Goal: Task Accomplishment & Management: Manage account settings

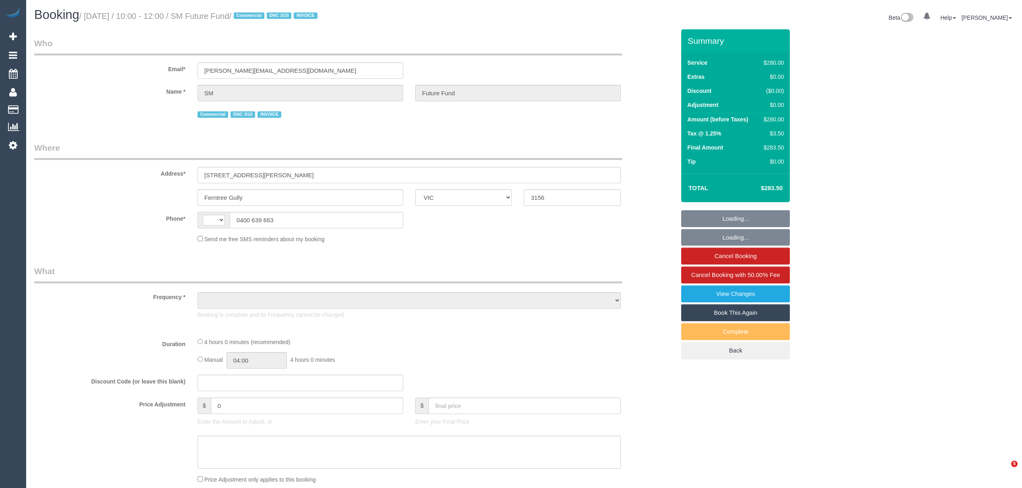
select select "VIC"
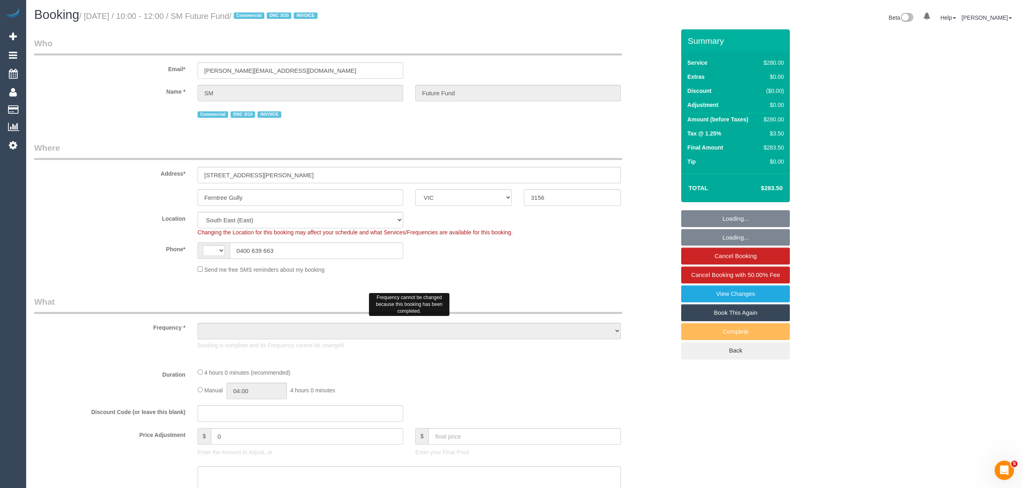
select select "string:AU"
select select "object:692"
select select "number:28"
select select "number:14"
select select "number:19"
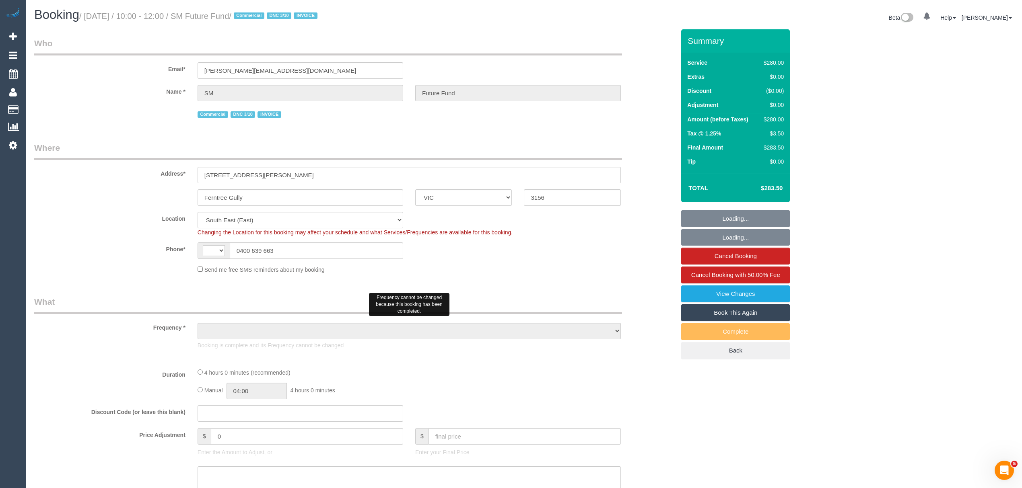
select select "number:22"
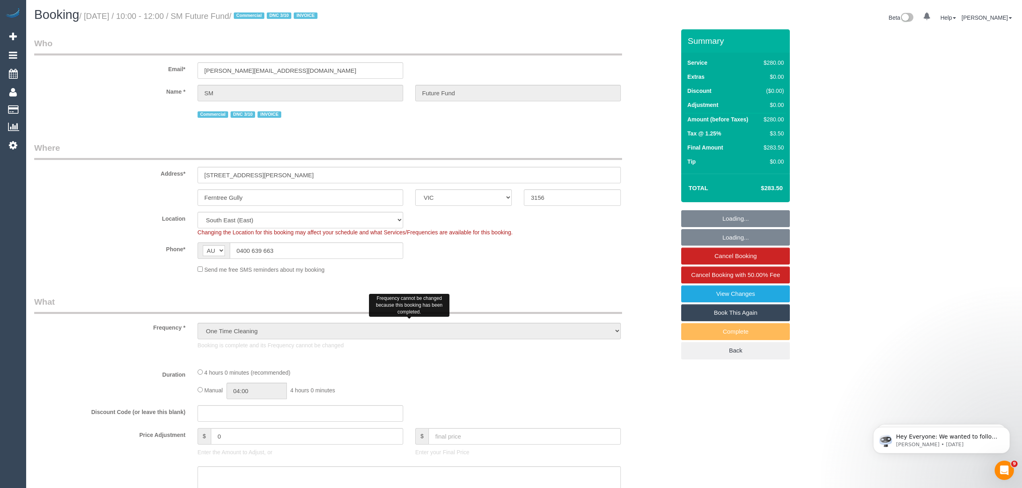
select select "object:697"
select select "240"
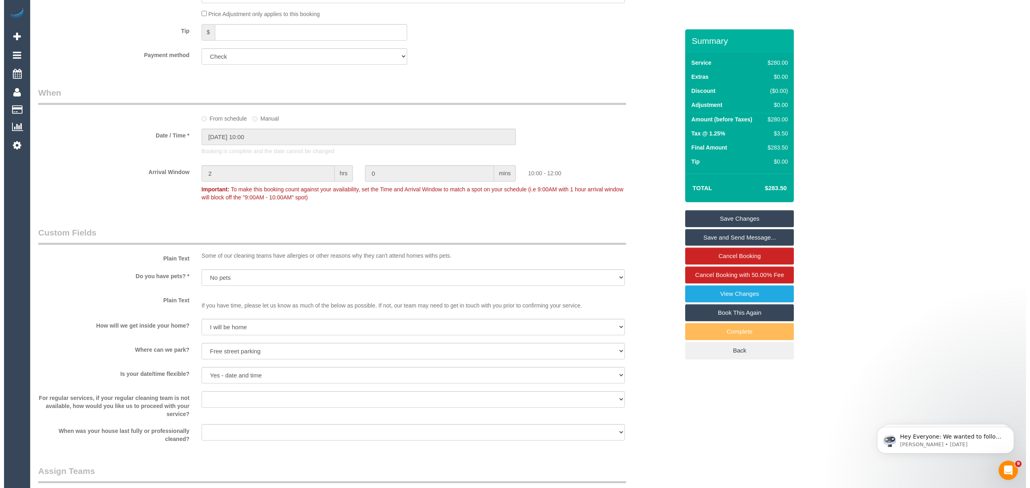
scroll to position [776, 0]
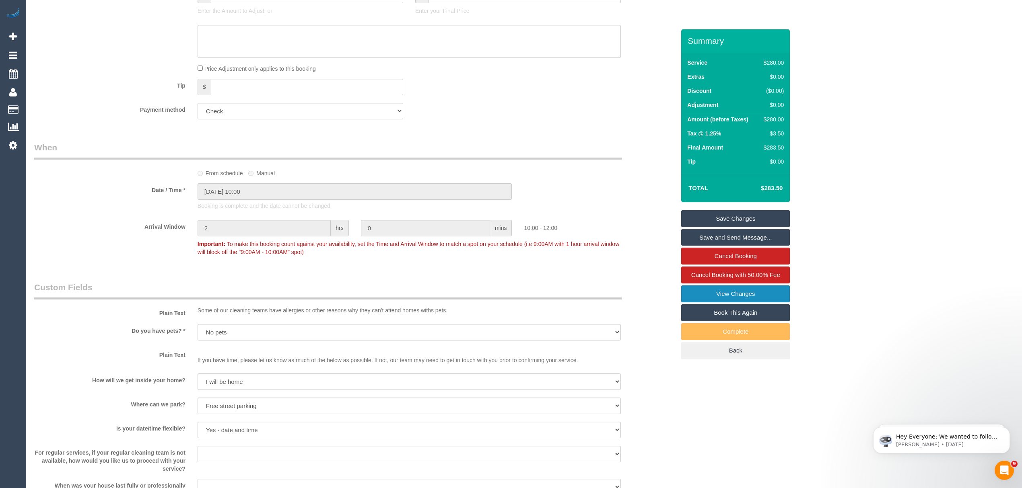
click at [732, 299] on link "View Changes" at bounding box center [735, 294] width 109 height 17
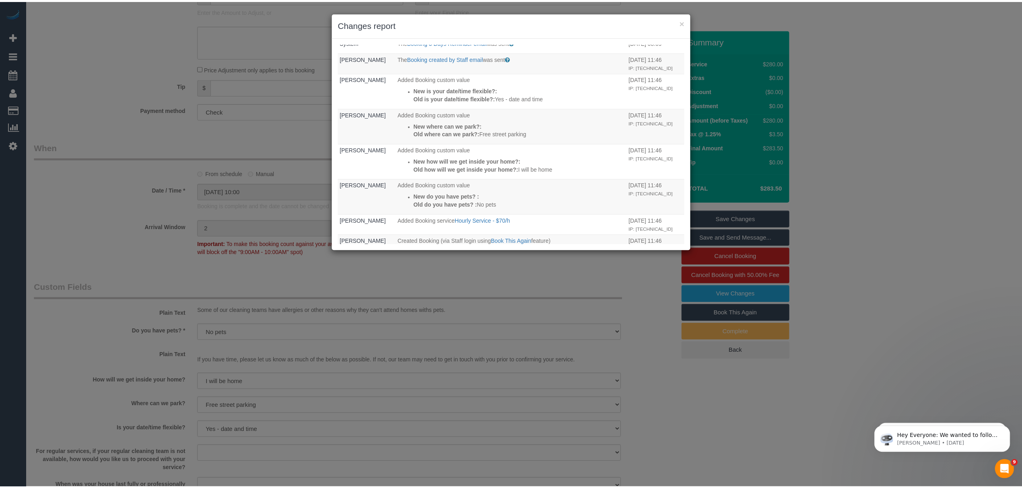
scroll to position [263, 0]
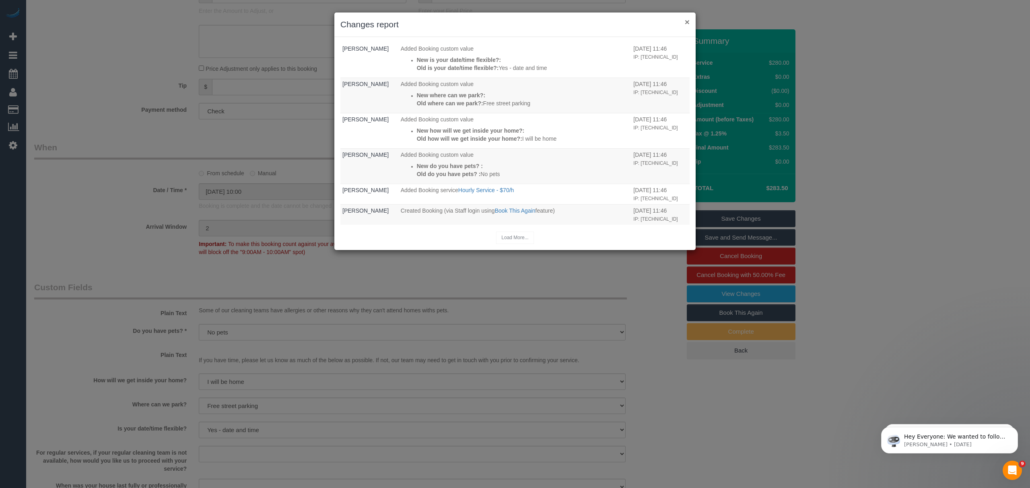
click at [689, 23] on button "×" at bounding box center [686, 22] width 5 height 8
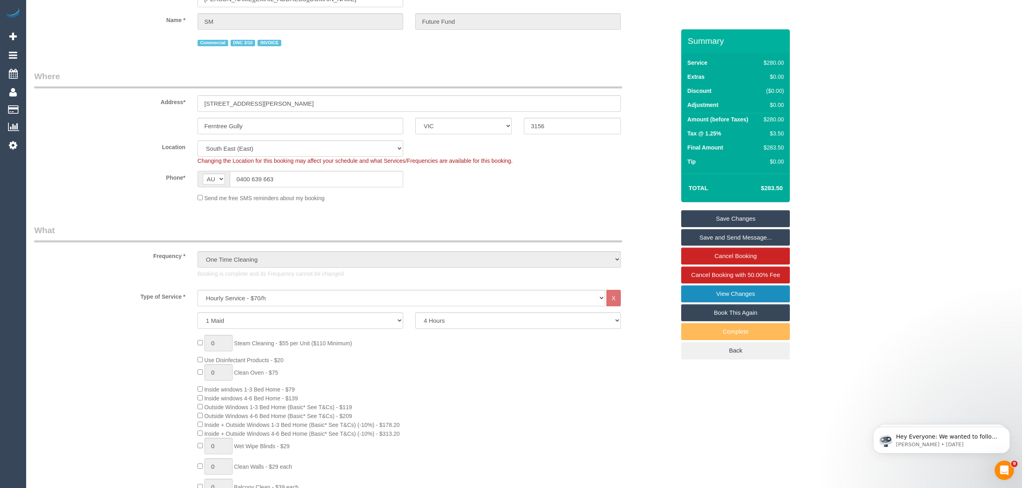
scroll to position [0, 0]
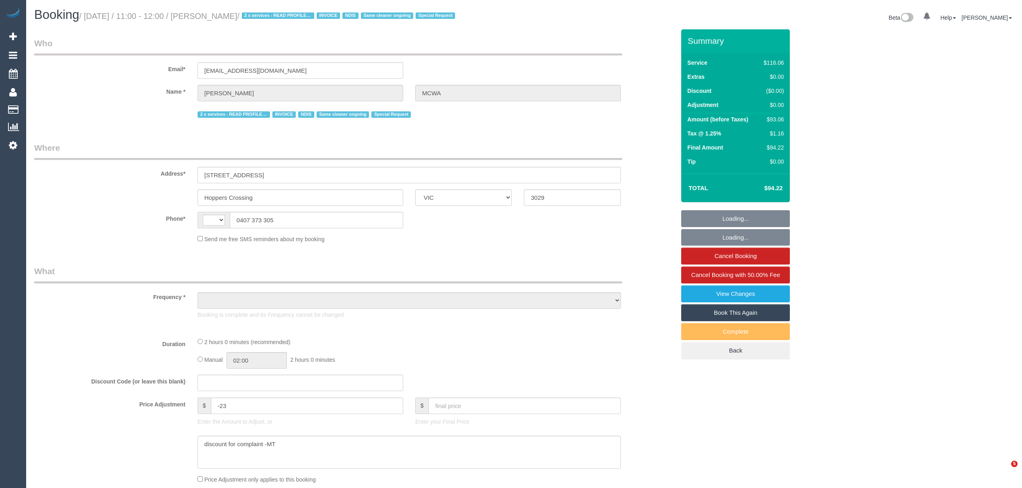
select select "VIC"
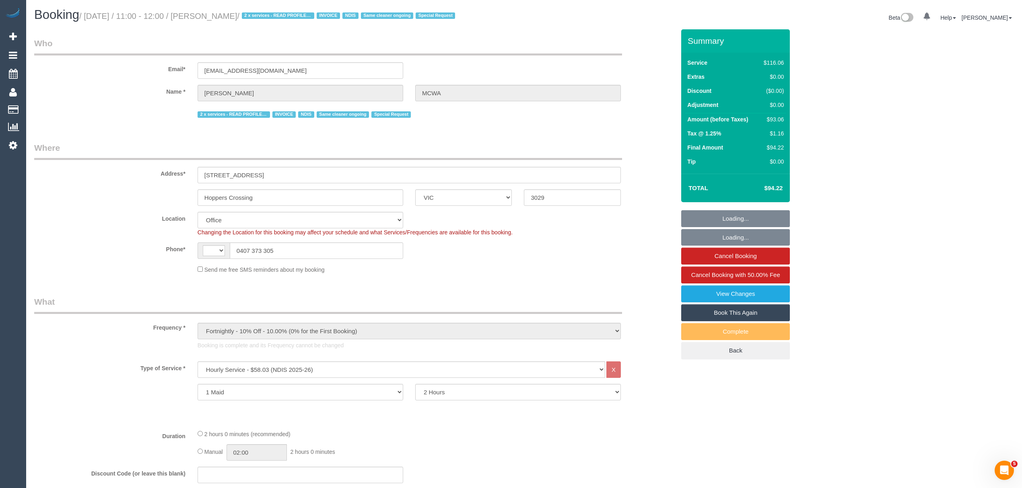
select select "object:708"
select select "string:AU"
select select "number:28"
select select "number:14"
select select "number:19"
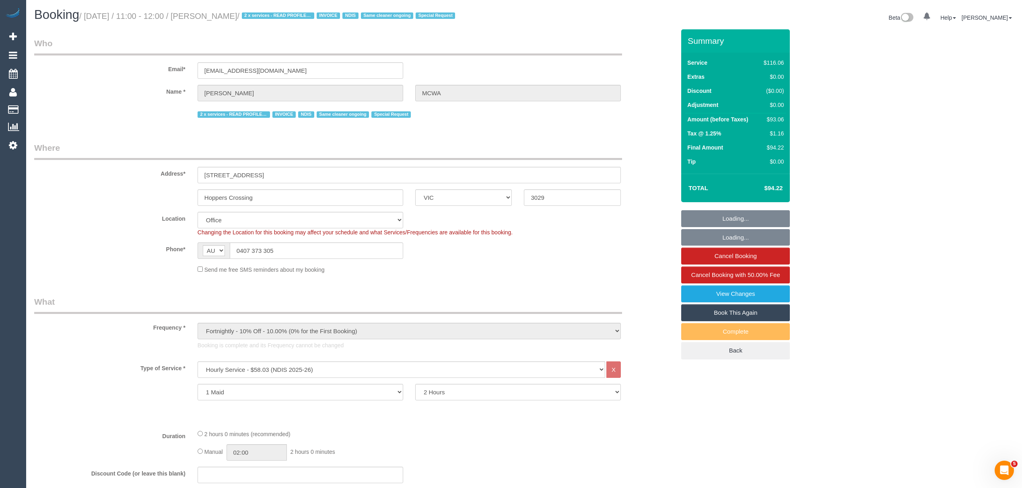
select select "number:36"
select select "number:35"
select select "number:12"
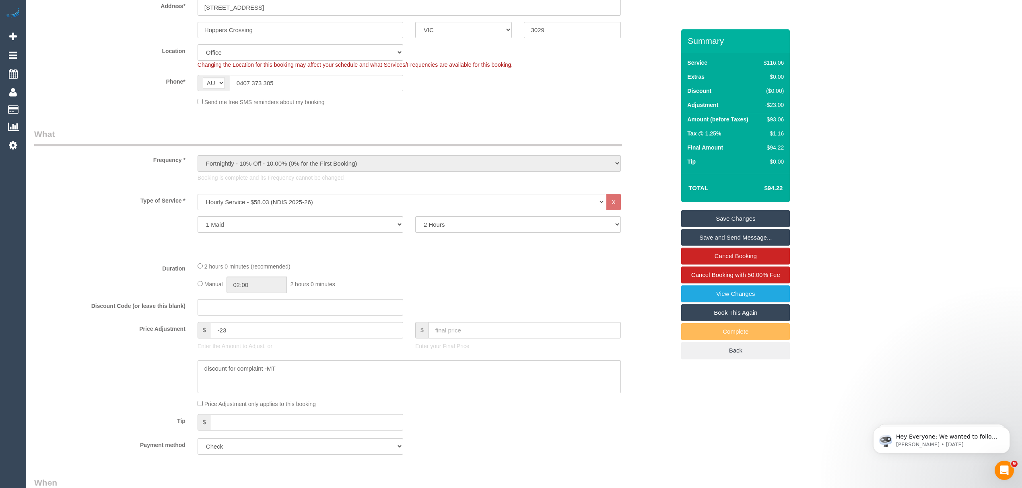
scroll to position [268, 0]
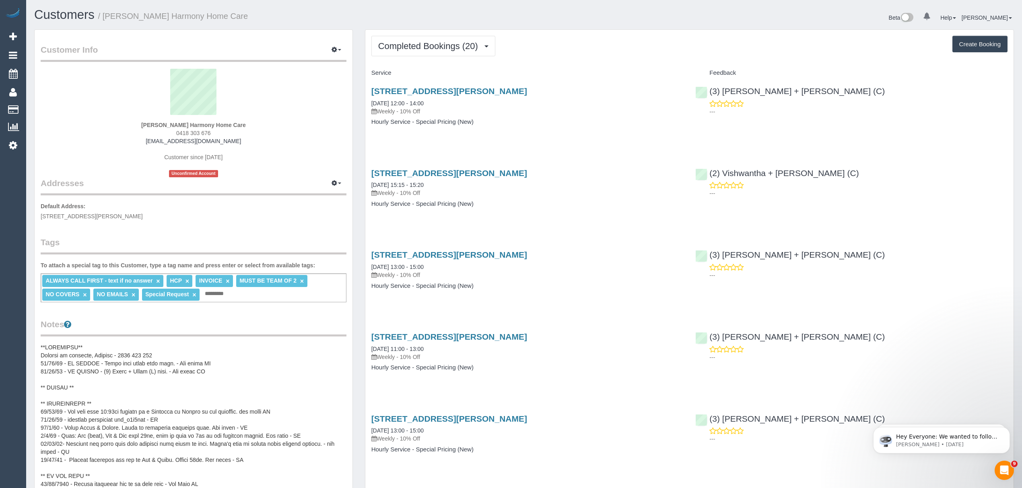
scroll to position [105, 0]
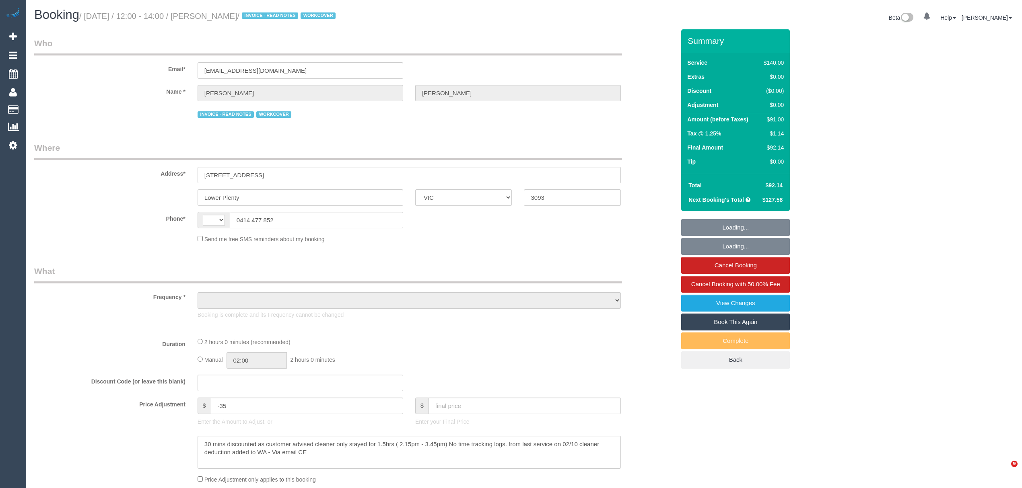
select select "VIC"
select select "string:AU"
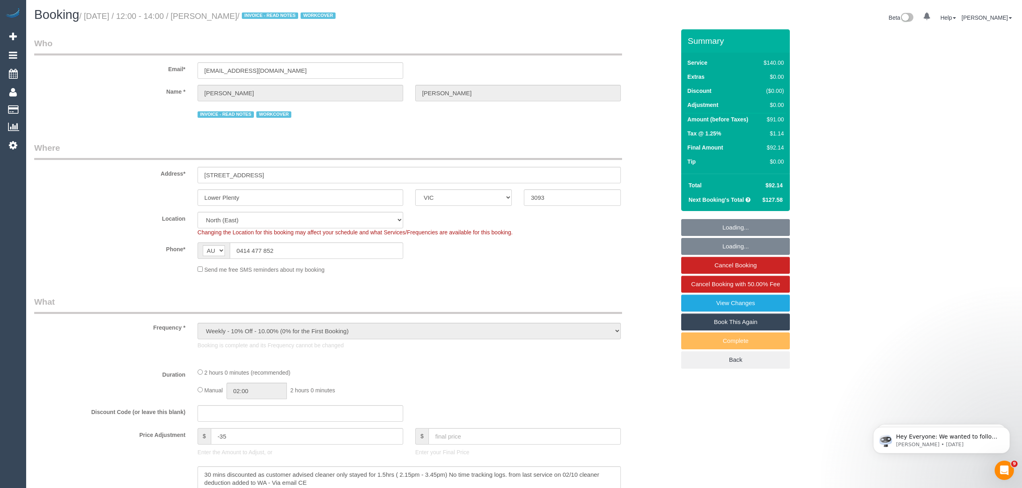
select select "object:720"
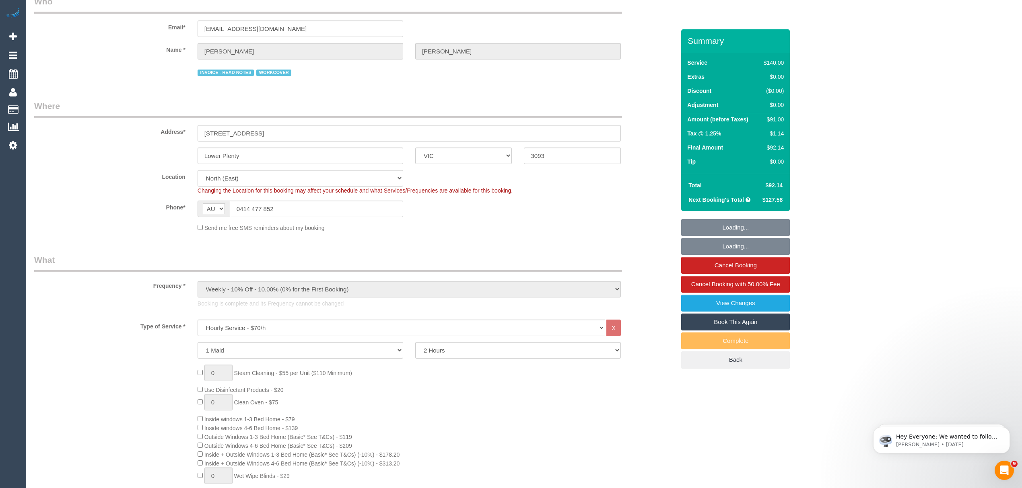
select select "number:27"
select select "number:16"
select select "number:18"
select select "number:23"
select select "number:34"
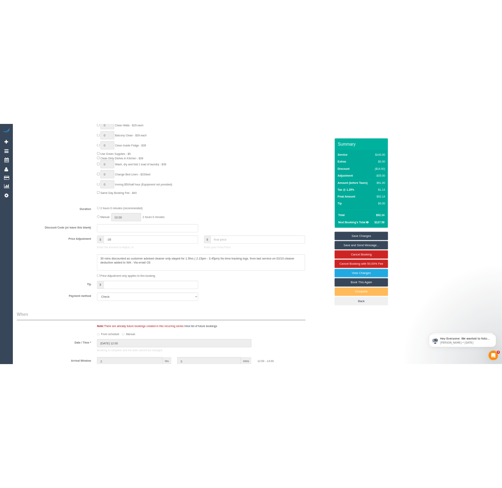
scroll to position [554, 0]
